Goal: Transaction & Acquisition: Purchase product/service

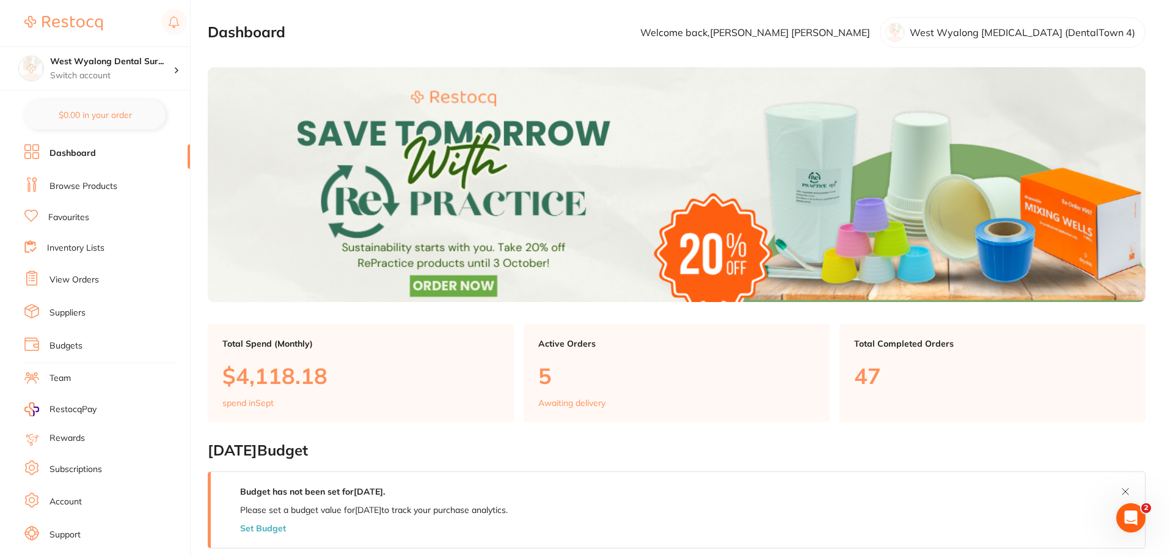
drag, startPoint x: 78, startPoint y: 183, endPoint x: 86, endPoint y: 209, distance: 27.3
click at [78, 183] on link "Browse Products" at bounding box center [83, 186] width 68 height 12
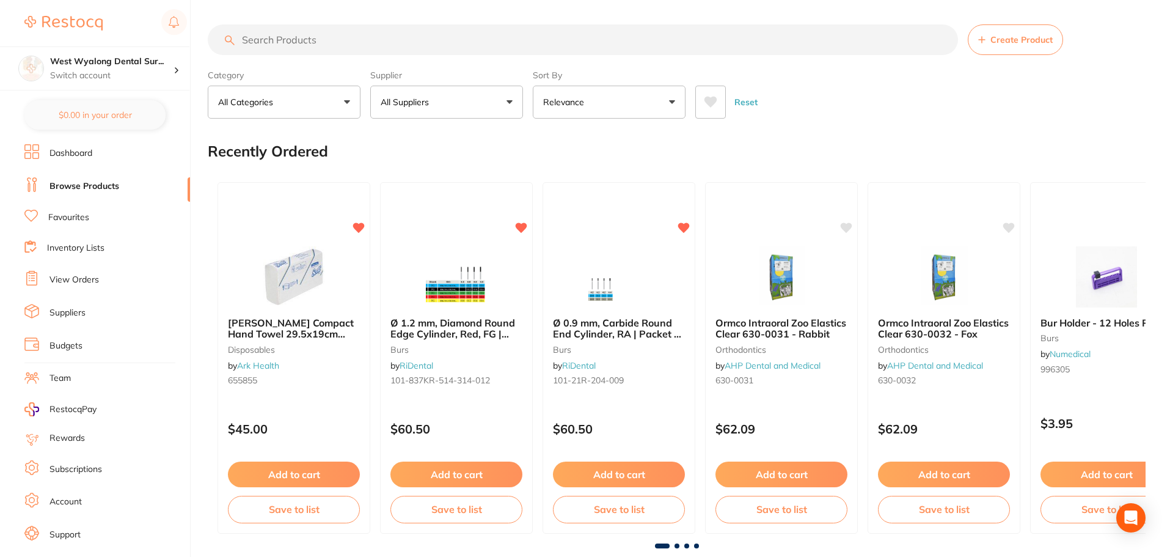
click at [56, 218] on link "Favourites" at bounding box center [68, 217] width 41 height 12
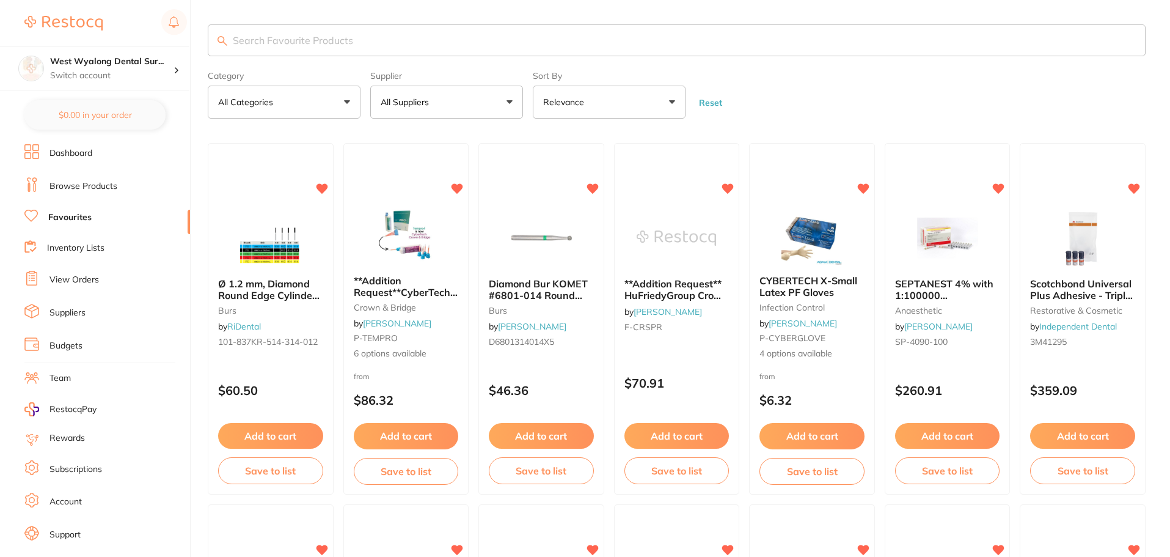
click at [309, 42] on input "search" at bounding box center [677, 40] width 938 height 32
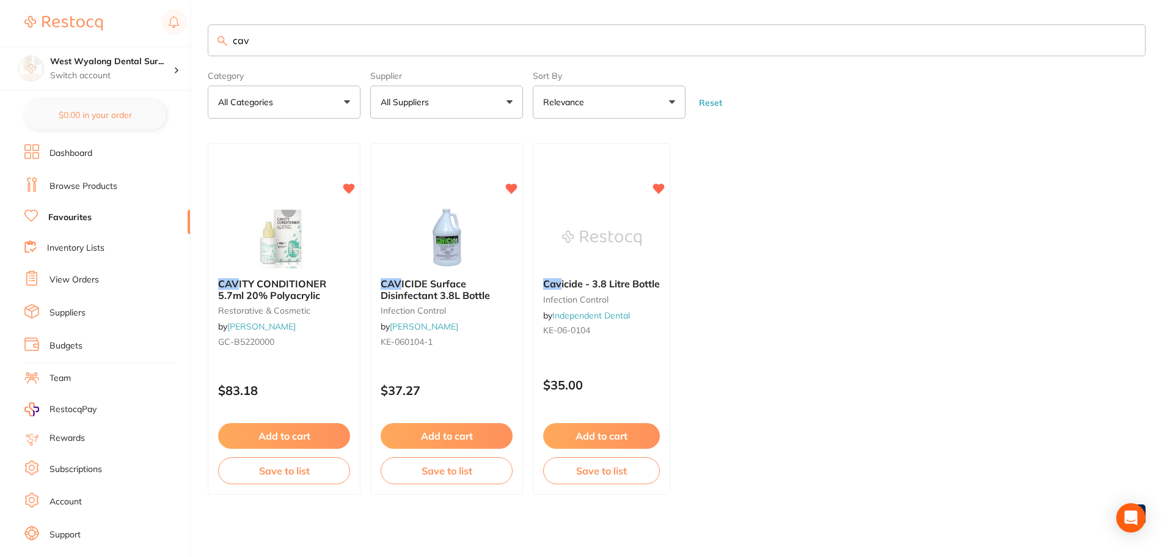
type input "cav"
click at [434, 435] on button "Add to cart" at bounding box center [446, 436] width 133 height 26
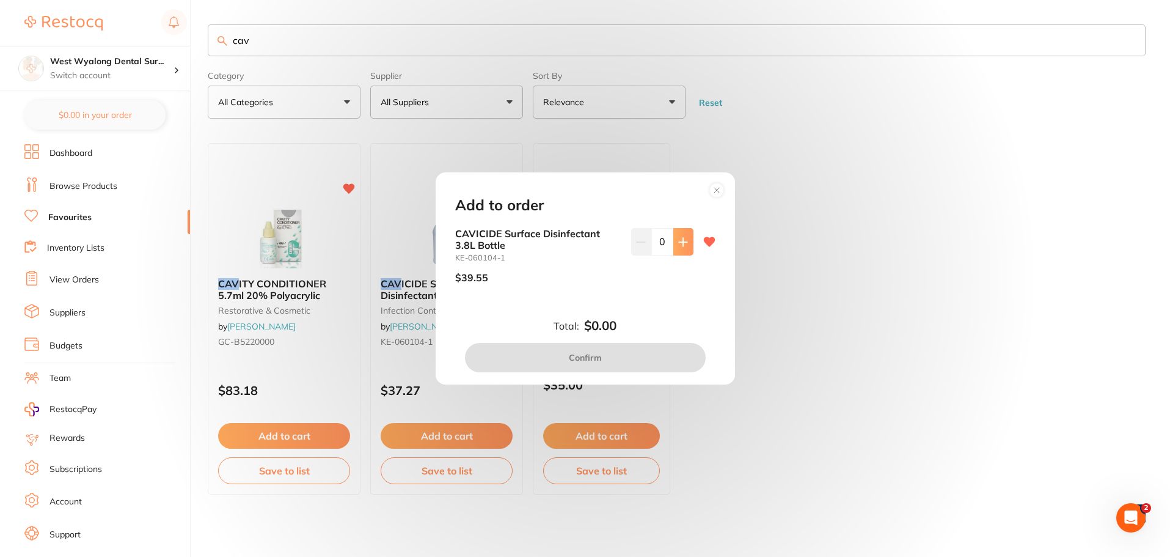
click at [673, 236] on button at bounding box center [683, 241] width 20 height 27
type input "2"
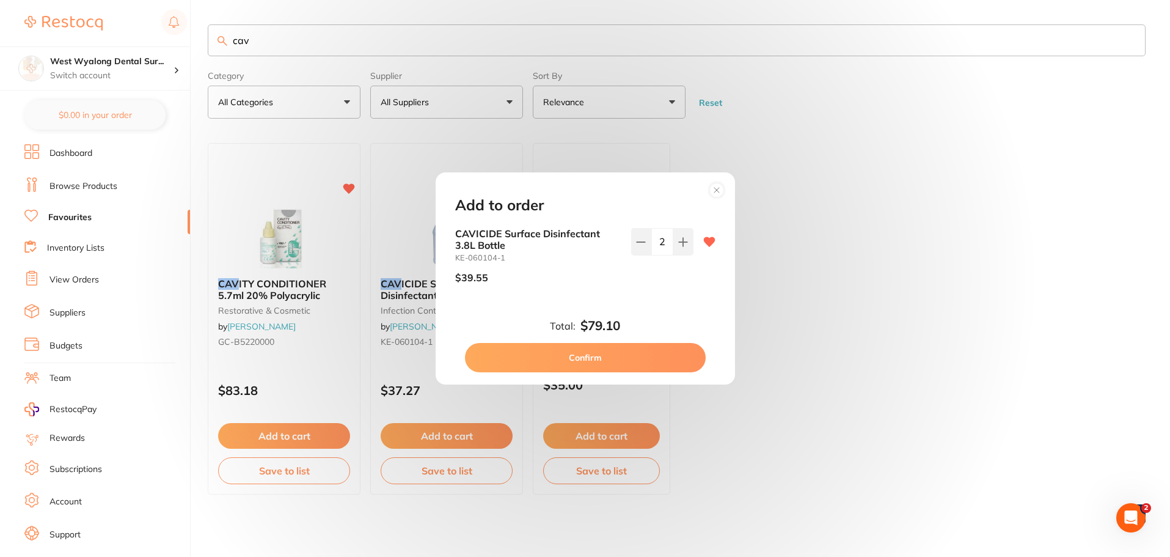
click at [573, 360] on button "Confirm" at bounding box center [585, 357] width 241 height 29
checkbox input "false"
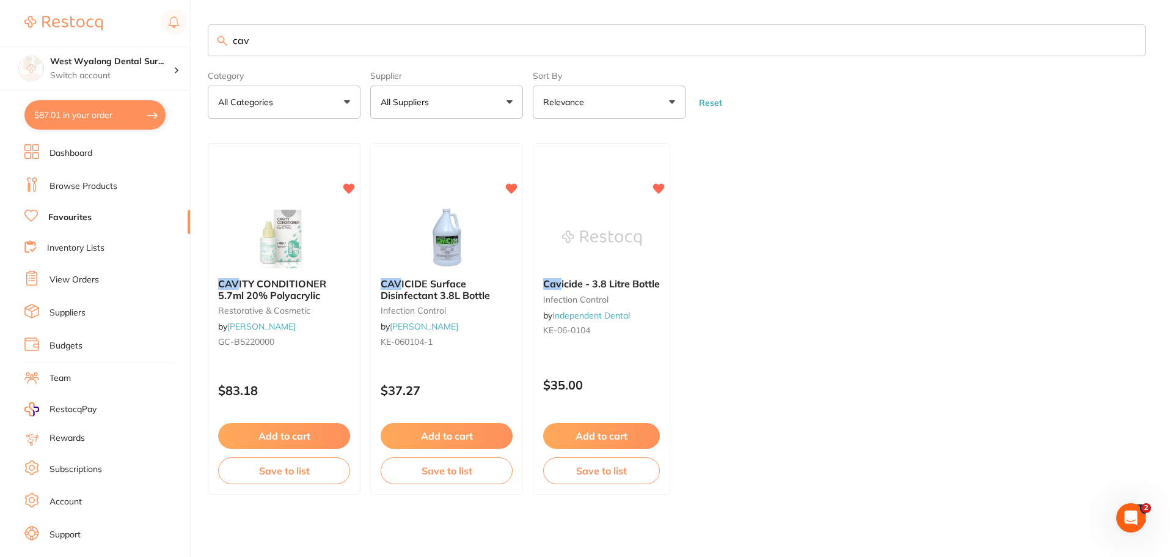
click at [73, 155] on link "Dashboard" at bounding box center [70, 153] width 43 height 12
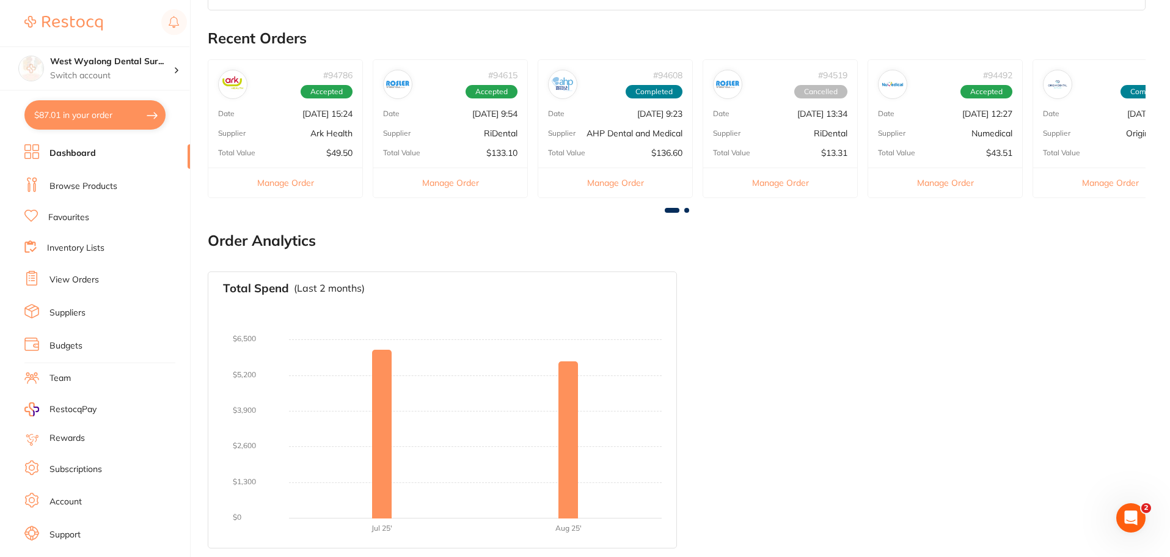
scroll to position [662, 0]
click at [73, 188] on link "Browse Products" at bounding box center [83, 186] width 68 height 12
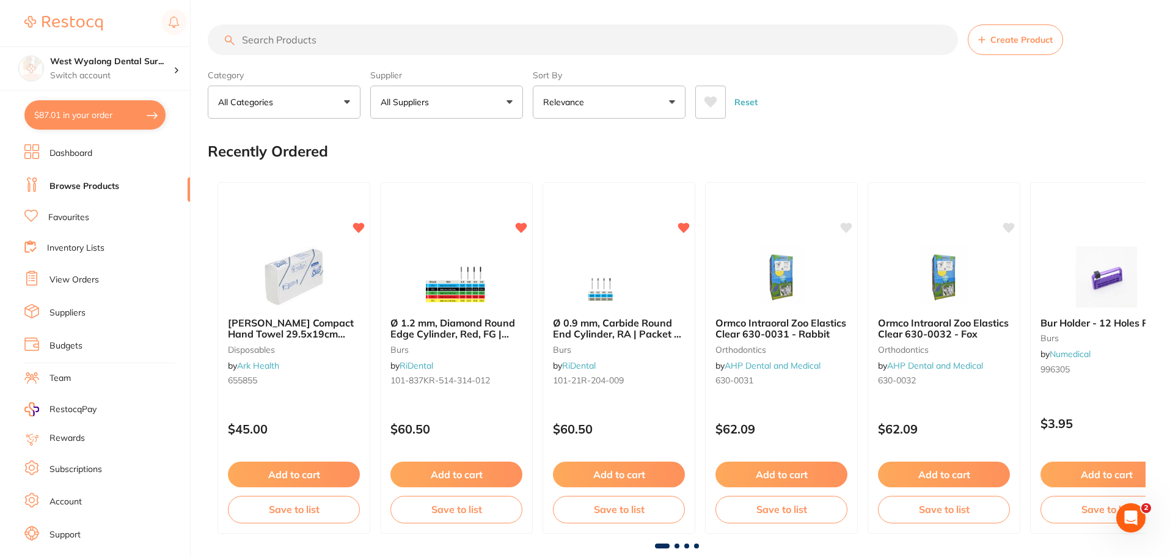
click at [303, 39] on input "search" at bounding box center [583, 39] width 750 height 31
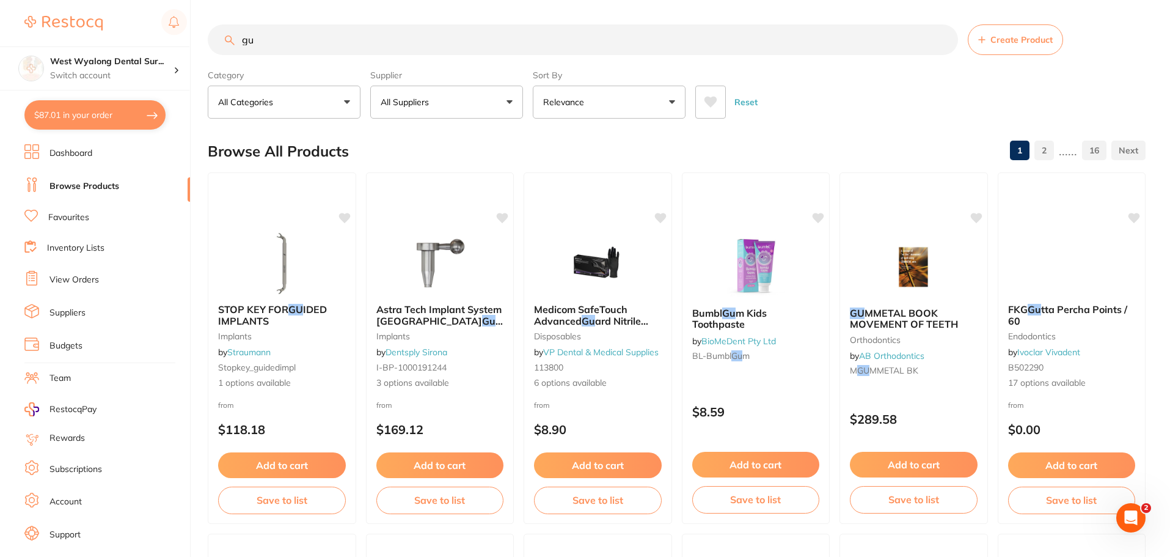
type input "g"
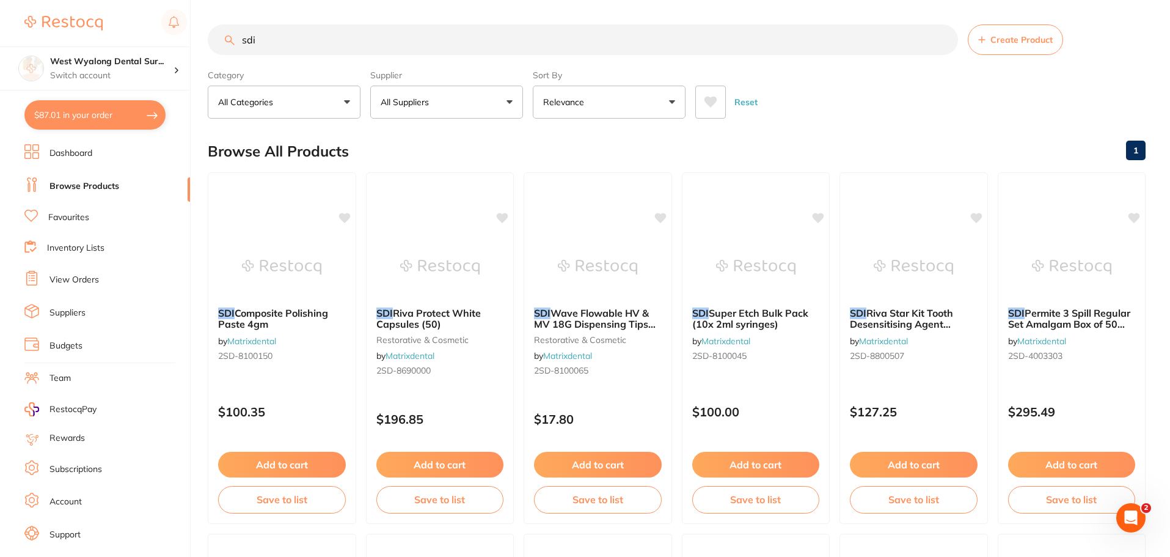
scroll to position [1, 0]
drag, startPoint x: 271, startPoint y: 37, endPoint x: 217, endPoint y: 55, distance: 57.2
click at [217, 55] on div "sdi Create Product" at bounding box center [677, 39] width 938 height 31
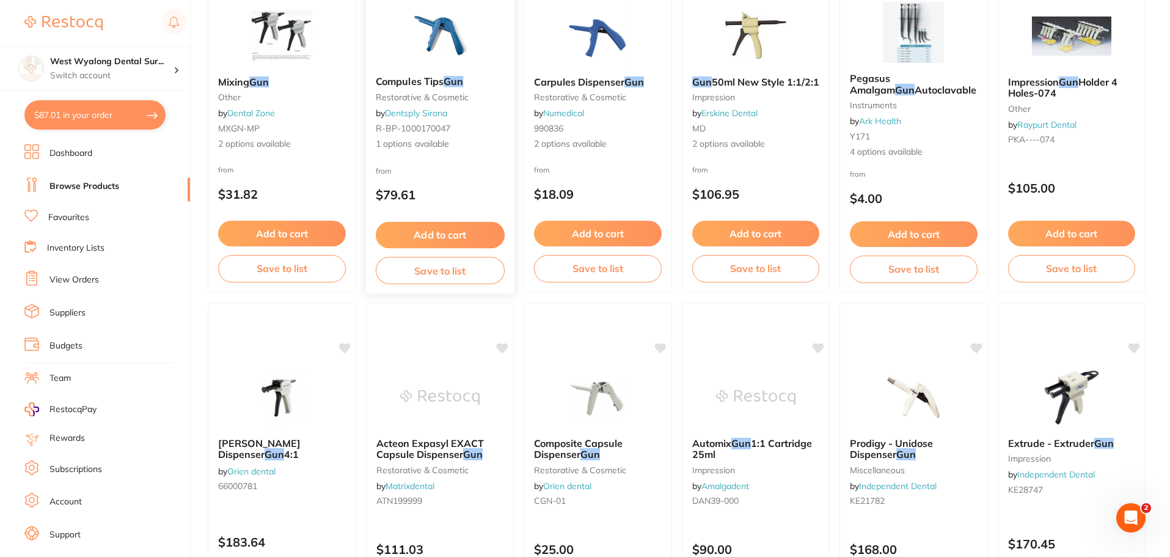
scroll to position [0, 0]
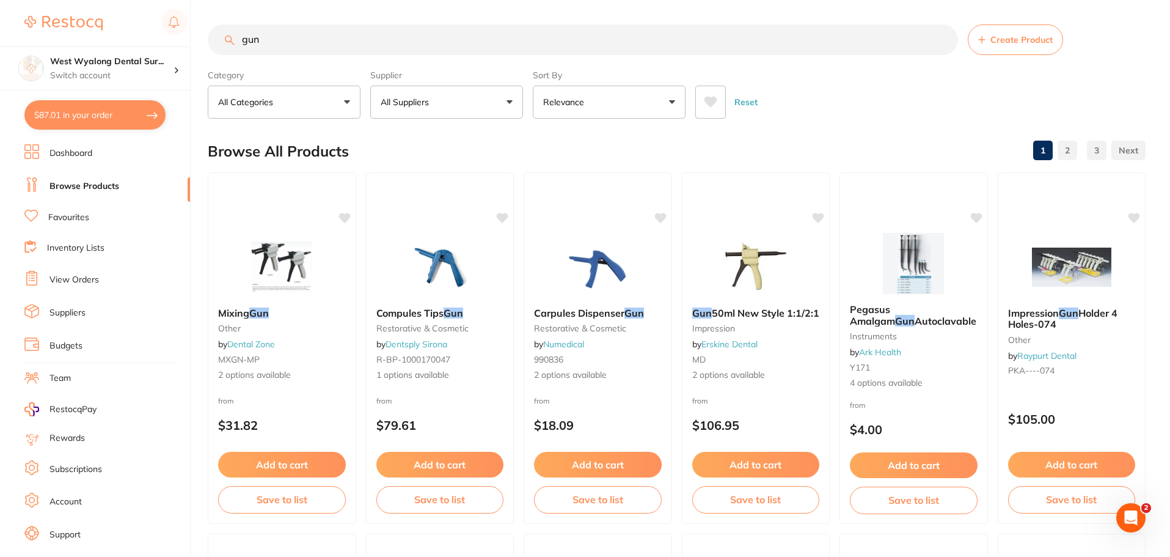
click at [276, 46] on input "gun" at bounding box center [583, 39] width 750 height 31
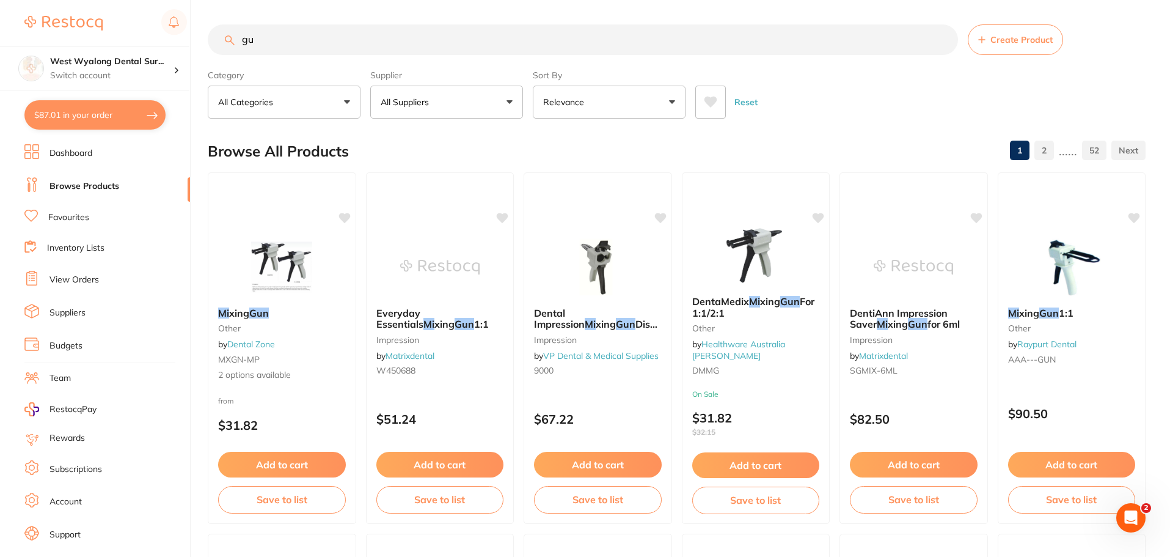
type input "g"
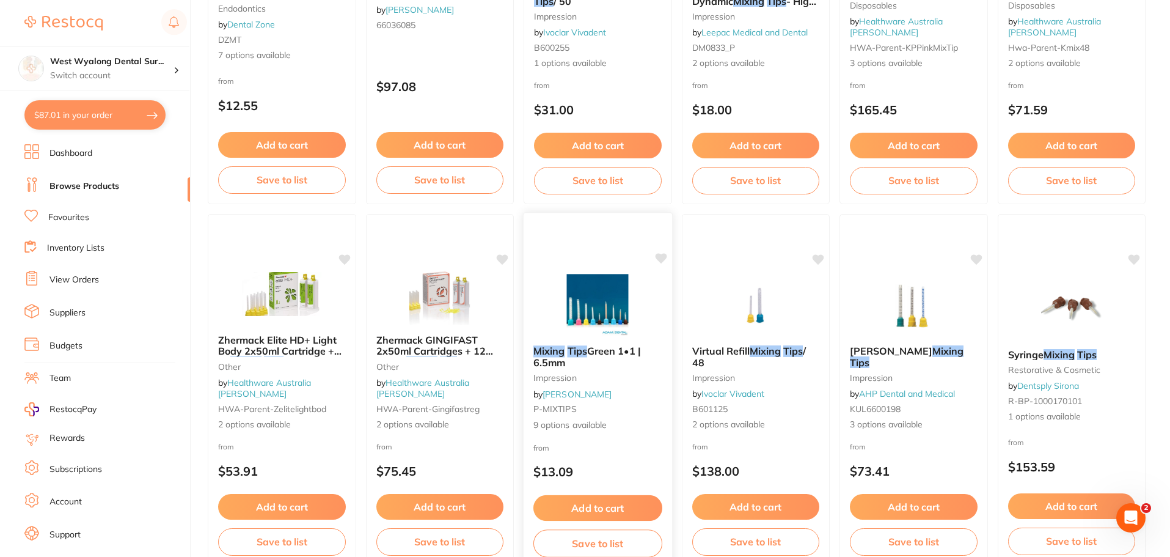
scroll to position [428, 0]
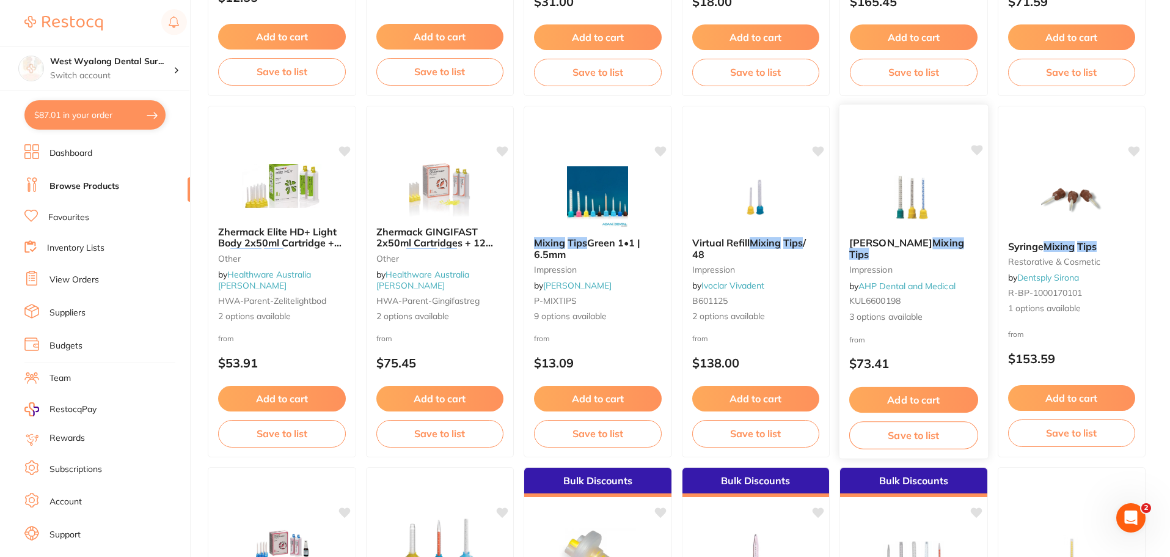
type input "mixing tips"
click at [906, 255] on div "[PERSON_NAME] Mixing Tips impression by AHP Dental and Medical KUL6600198 3 opt…" at bounding box center [914, 280] width 148 height 106
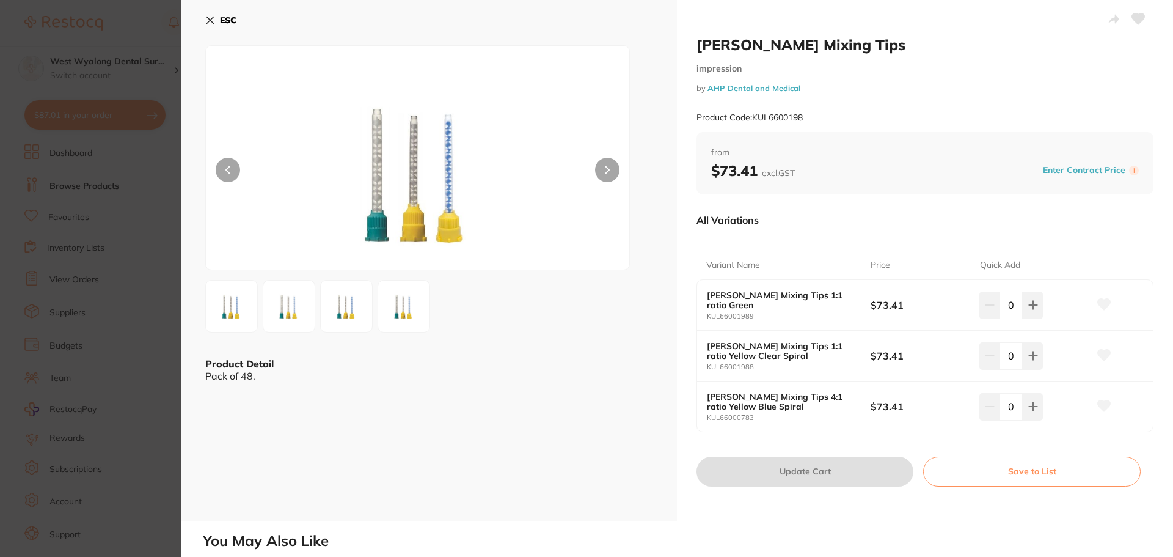
click at [205, 23] on icon at bounding box center [210, 20] width 10 height 10
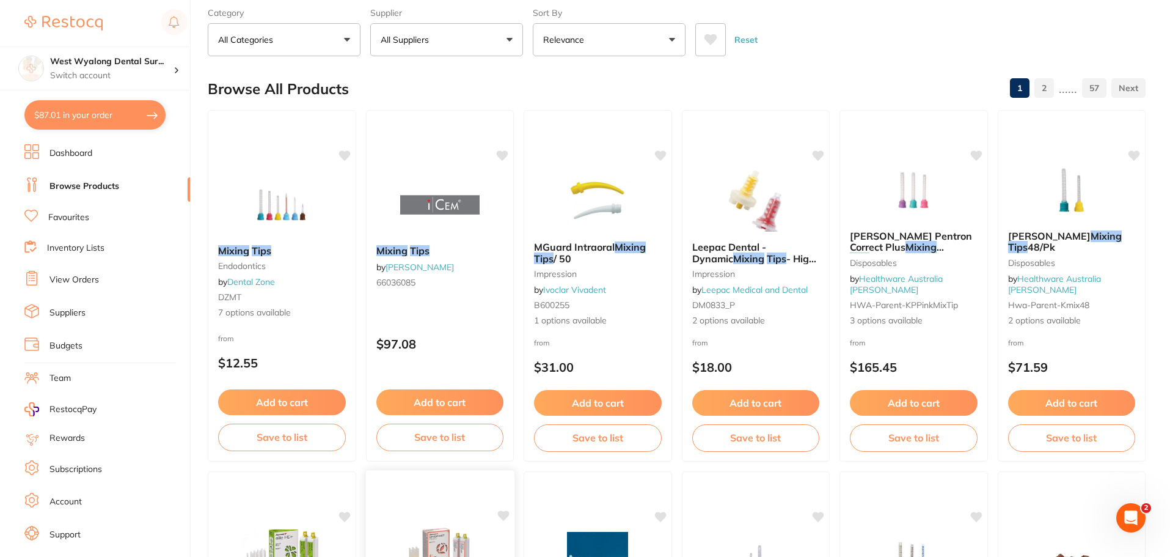
scroll to position [61, 0]
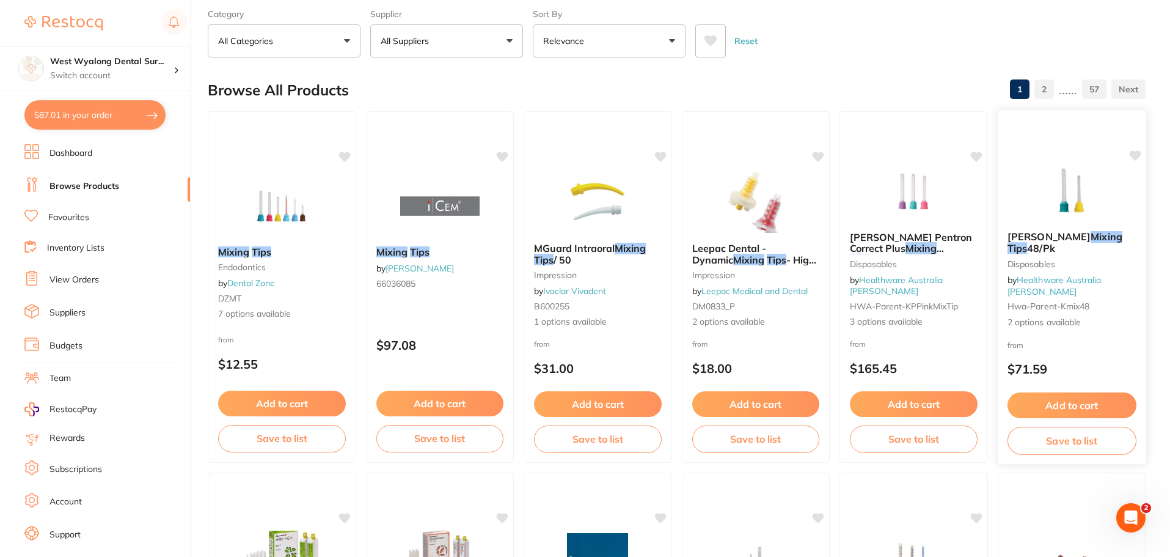
click at [1091, 243] on em "Mixing" at bounding box center [1107, 236] width 32 height 12
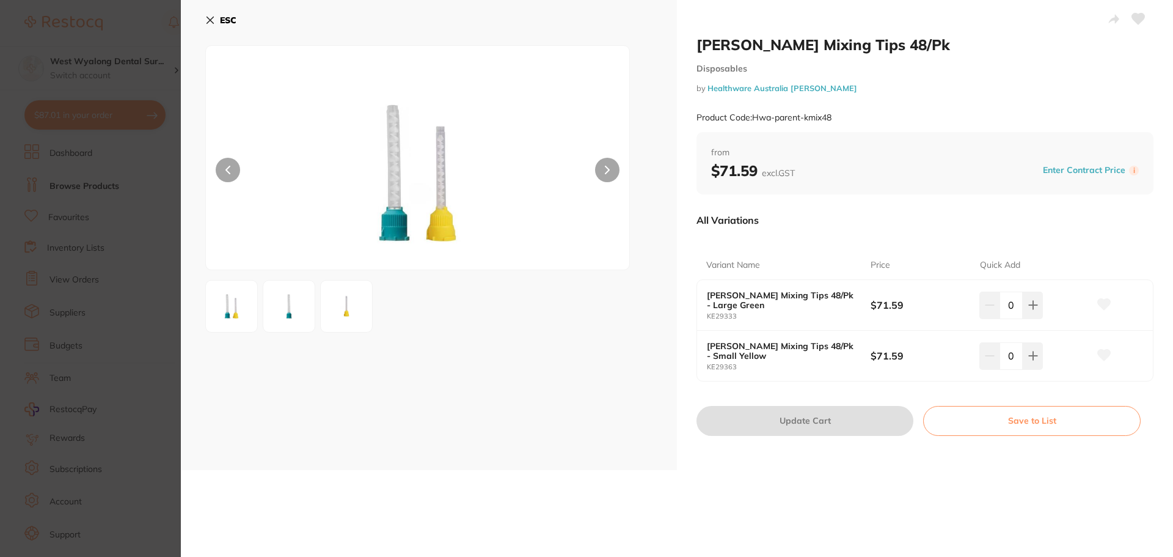
click at [205, 16] on div "ESC" at bounding box center [429, 235] width 496 height 470
click at [208, 16] on icon at bounding box center [210, 20] width 10 height 10
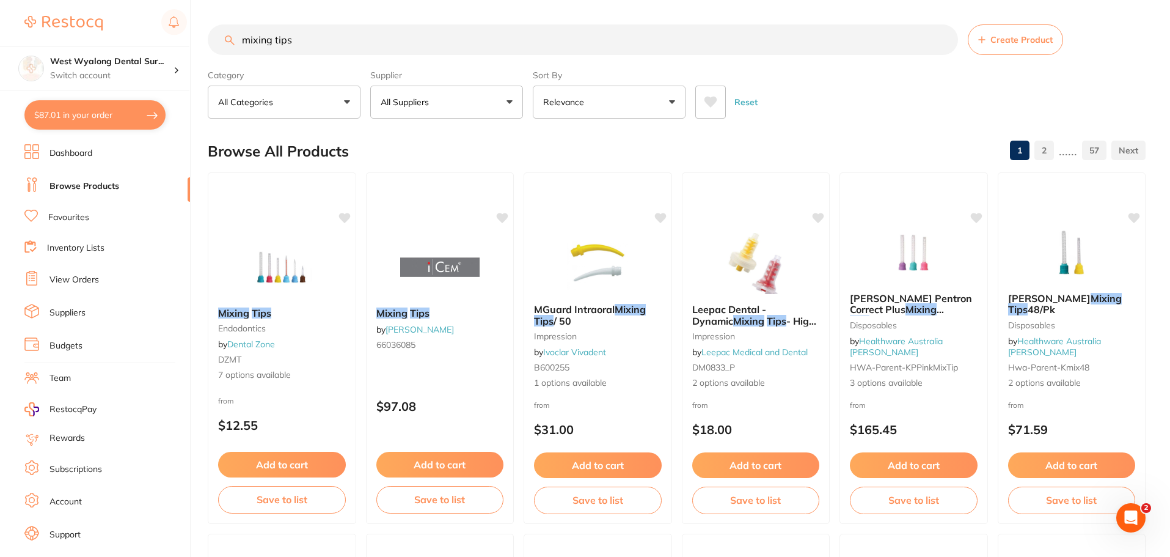
drag, startPoint x: 285, startPoint y: 348, endPoint x: 347, endPoint y: 362, distance: 63.9
click at [285, 348] on div "Mixing Tips Endodontics by Dental Zone DZMT 7 options available" at bounding box center [281, 344] width 147 height 93
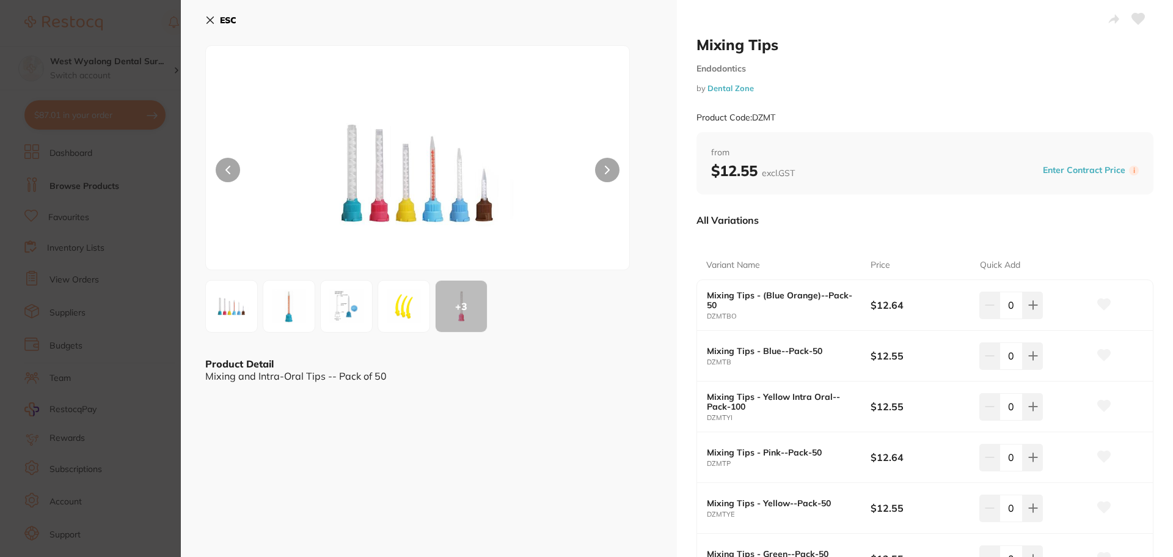
click at [207, 21] on icon at bounding box center [210, 20] width 10 height 10
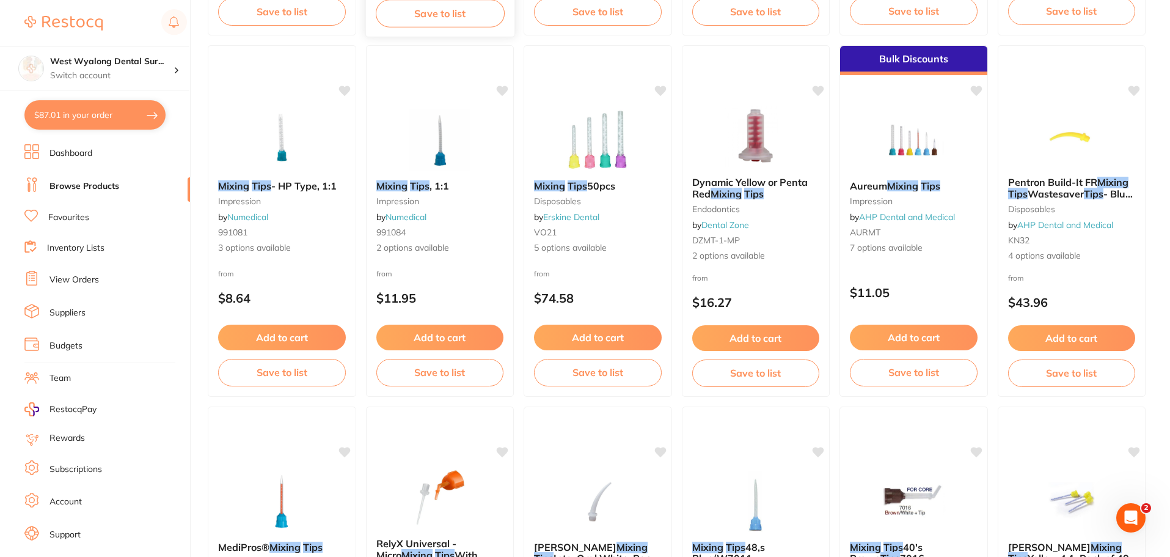
scroll to position [1406, 0]
